Goal: Use online tool/utility: Utilize a website feature to perform a specific function

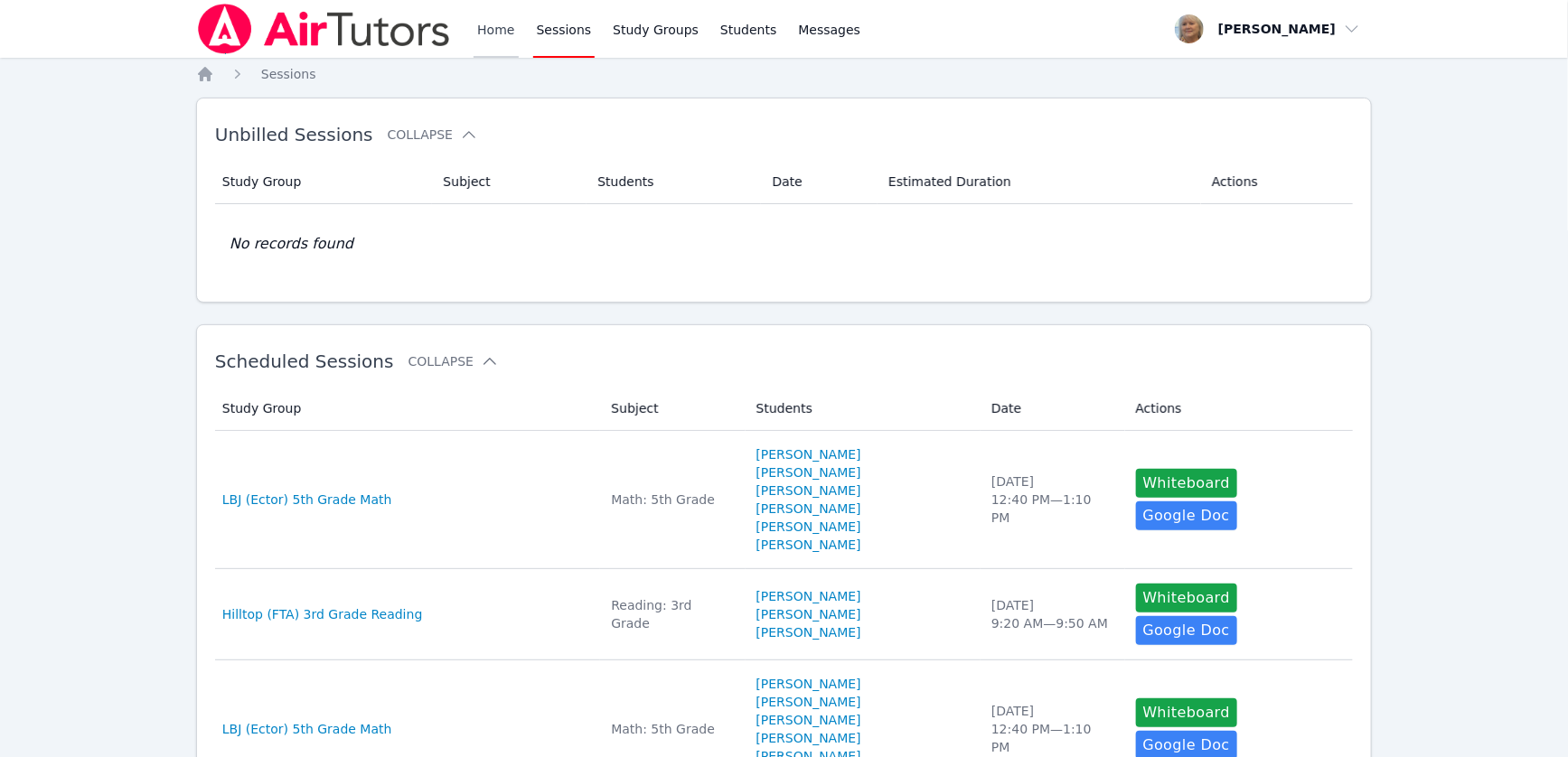
click at [517, 39] on link "Home" at bounding box center [495, 28] width 44 height 58
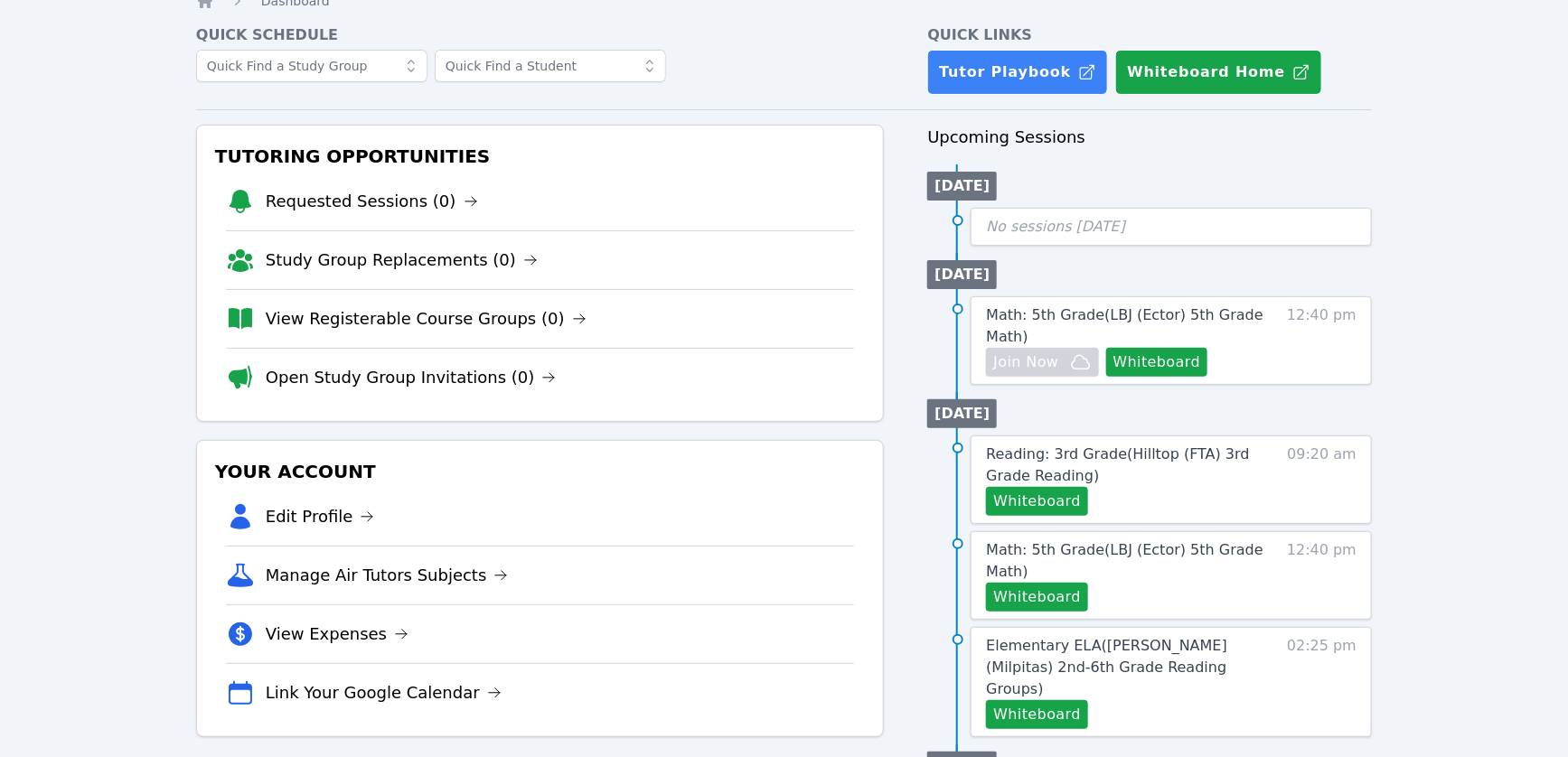
scroll to position [76, 0]
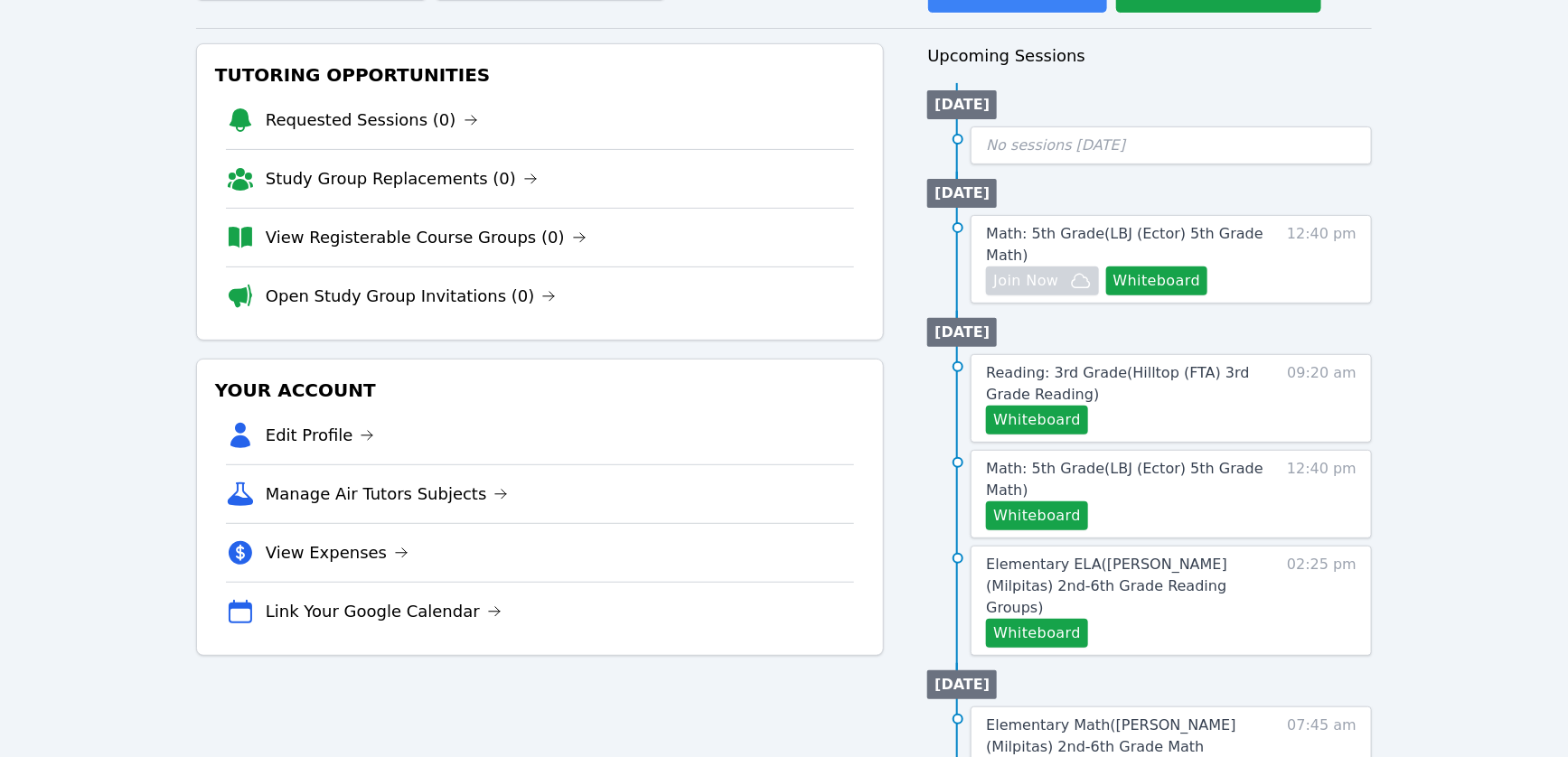
scroll to position [168, 0]
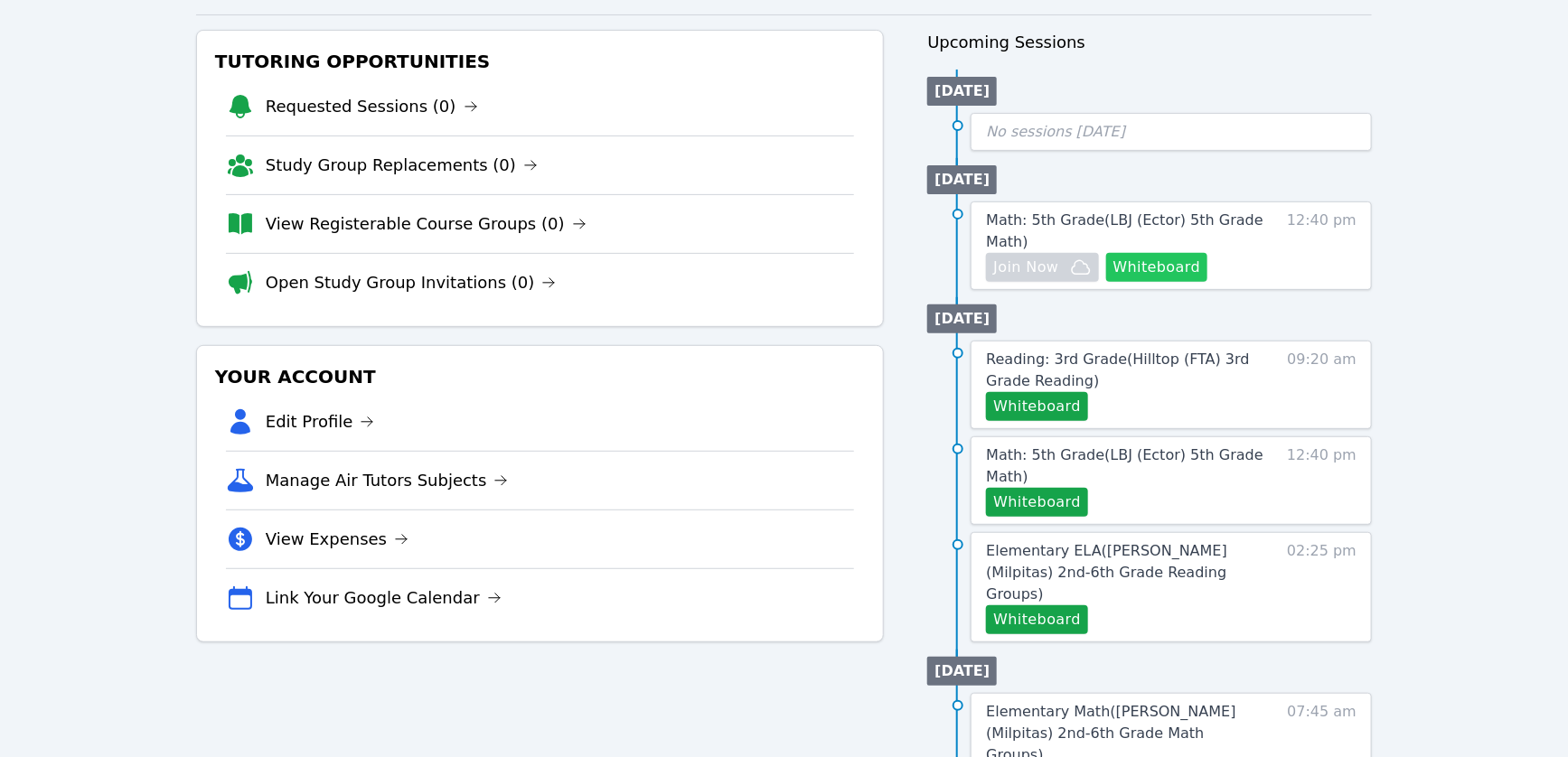
click at [1106, 282] on button "Whiteboard" at bounding box center [1157, 268] width 102 height 29
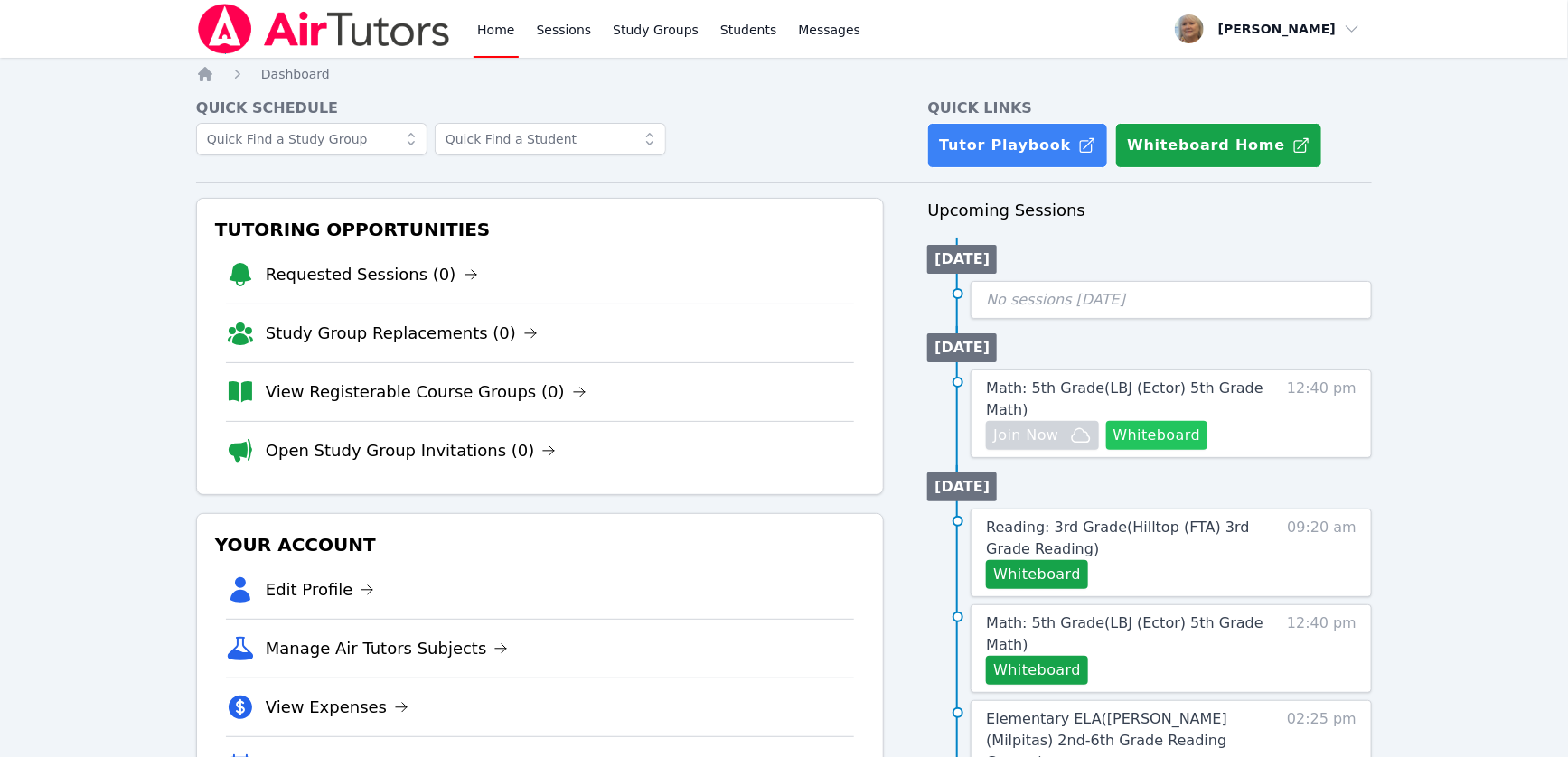
click at [1106, 450] on button "Whiteboard" at bounding box center [1157, 436] width 102 height 29
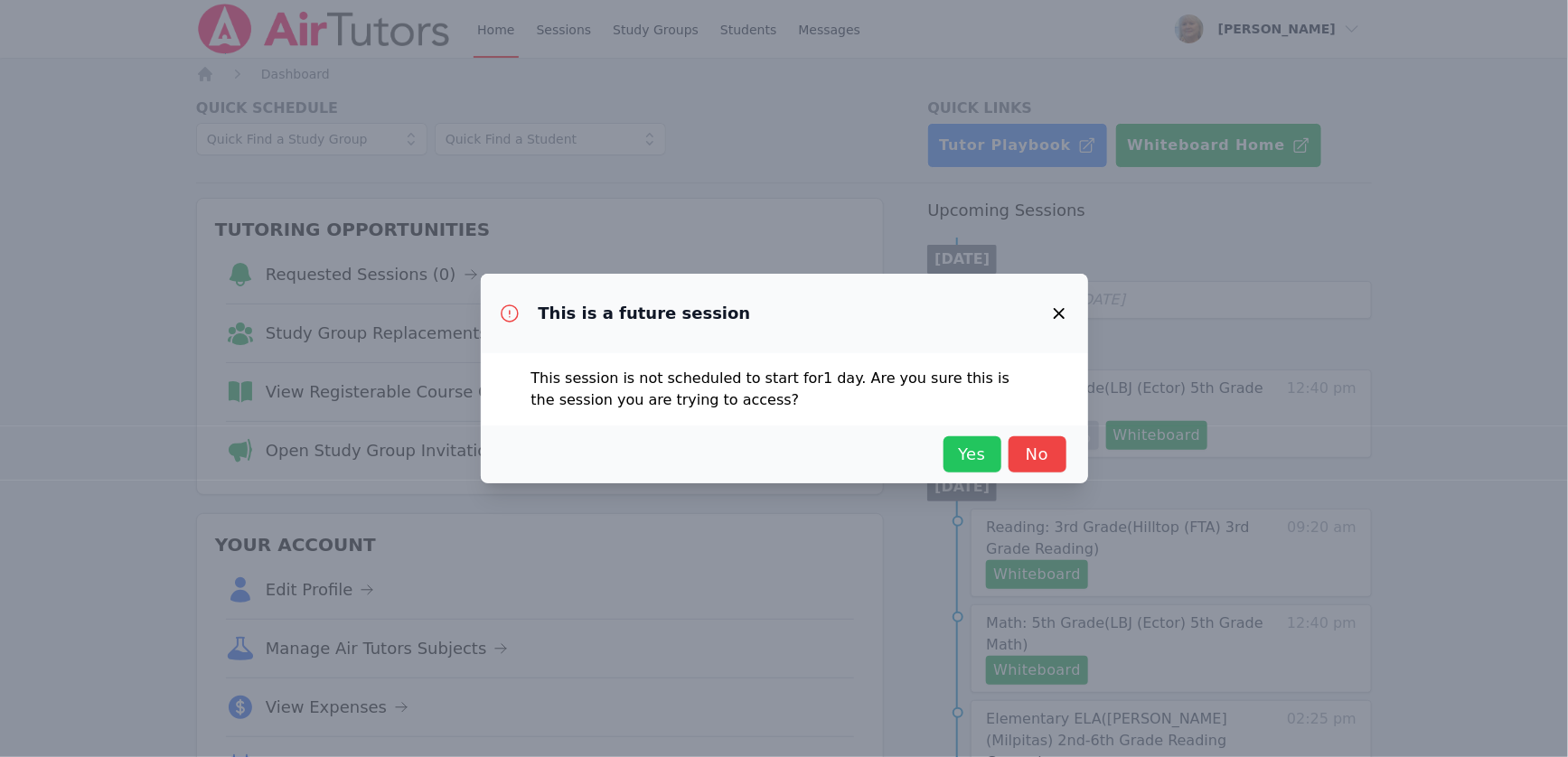
click at [993, 468] on span "Yes" at bounding box center [972, 455] width 40 height 25
